Goal: Find specific page/section: Find specific page/section

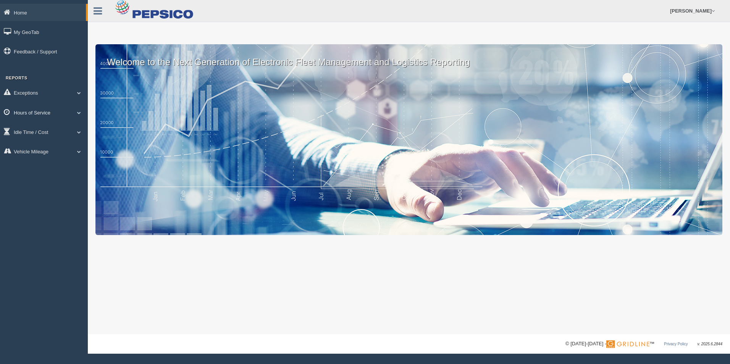
click at [76, 113] on span at bounding box center [79, 113] width 10 height 4
click at [60, 130] on link "HOS Explanation Reports" at bounding box center [50, 130] width 72 height 14
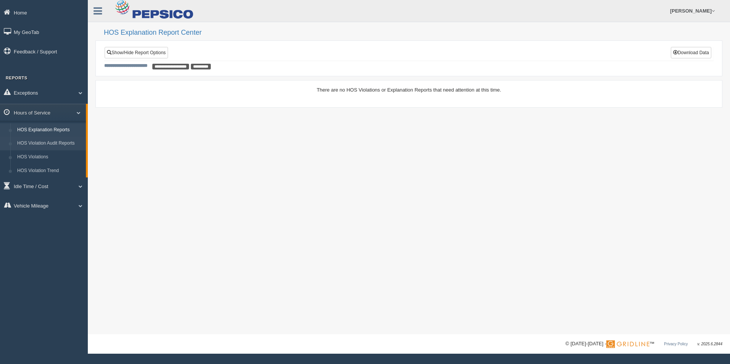
click at [59, 143] on link "HOS Violation Audit Reports" at bounding box center [50, 144] width 72 height 14
